Goal: Task Accomplishment & Management: Manage account settings

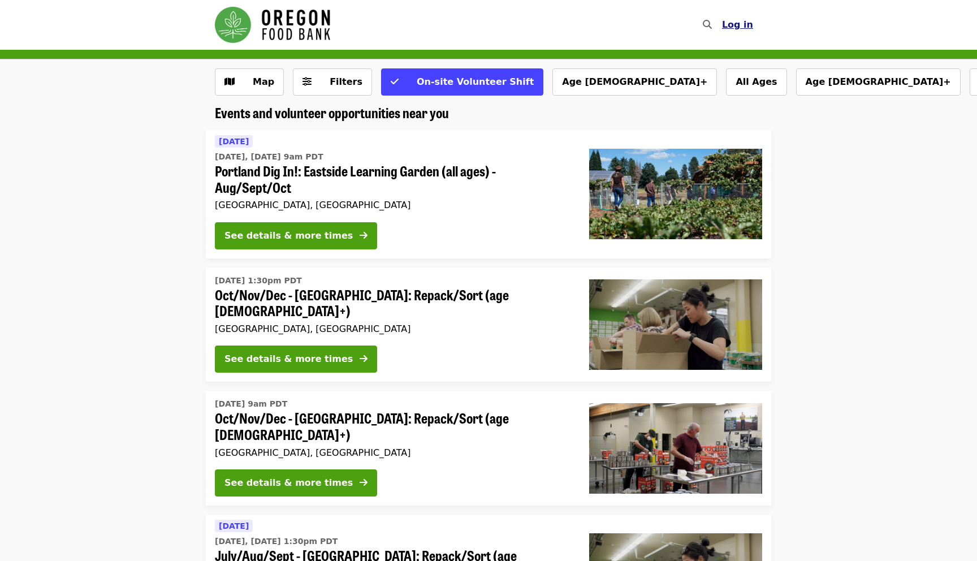
click at [735, 25] on span "Log in" at bounding box center [737, 24] width 31 height 11
click at [736, 25] on span "Log in" at bounding box center [737, 24] width 31 height 11
click at [739, 23] on span "Log in" at bounding box center [737, 24] width 31 height 11
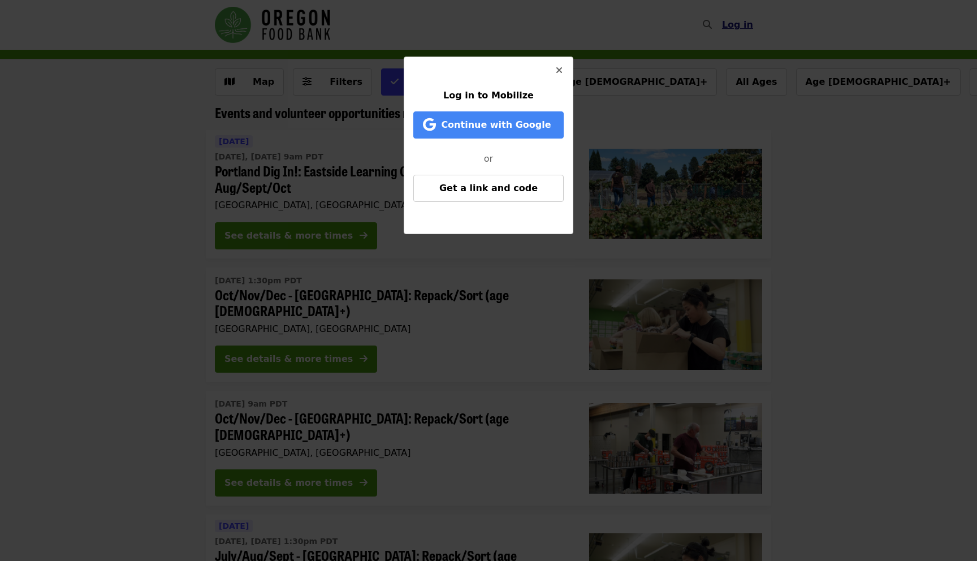
click at [739, 23] on div "Log in to Mobilize Continue with Google or Get a link and code" at bounding box center [488, 280] width 977 height 561
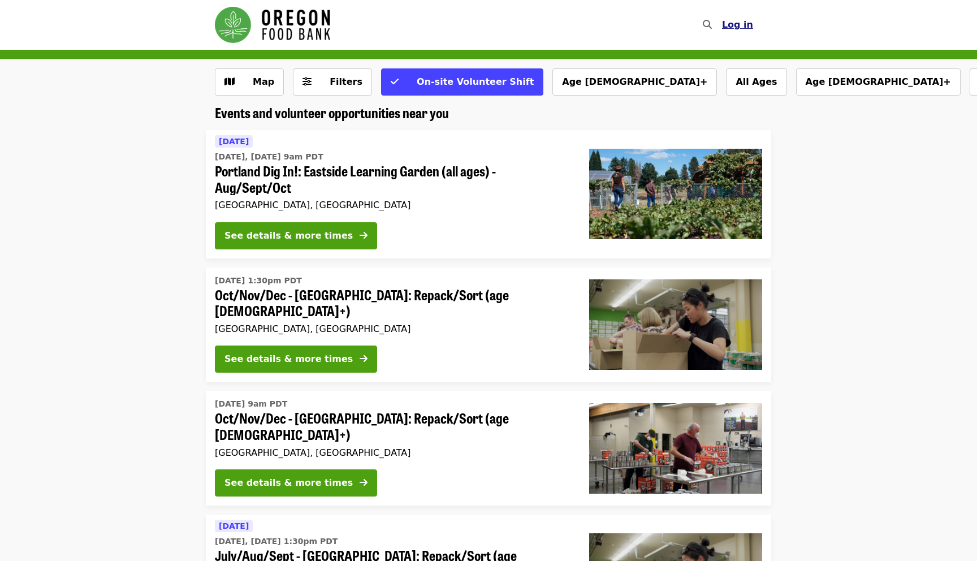
click at [745, 27] on span "Log in" at bounding box center [737, 24] width 31 height 11
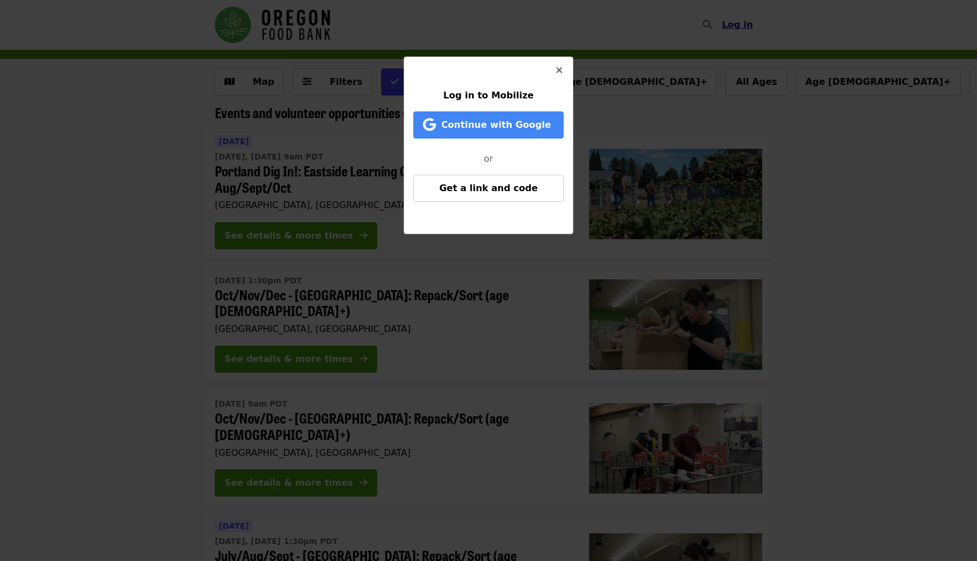
click at [745, 27] on div "Log in to Mobilize Continue with Google or Get a link and code" at bounding box center [488, 280] width 977 height 561
click at [745, 27] on span "Log in" at bounding box center [737, 24] width 31 height 11
click at [509, 127] on span "Continue with Google" at bounding box center [496, 124] width 110 height 11
